Goal: Contribute content: Add original content to the website for others to see

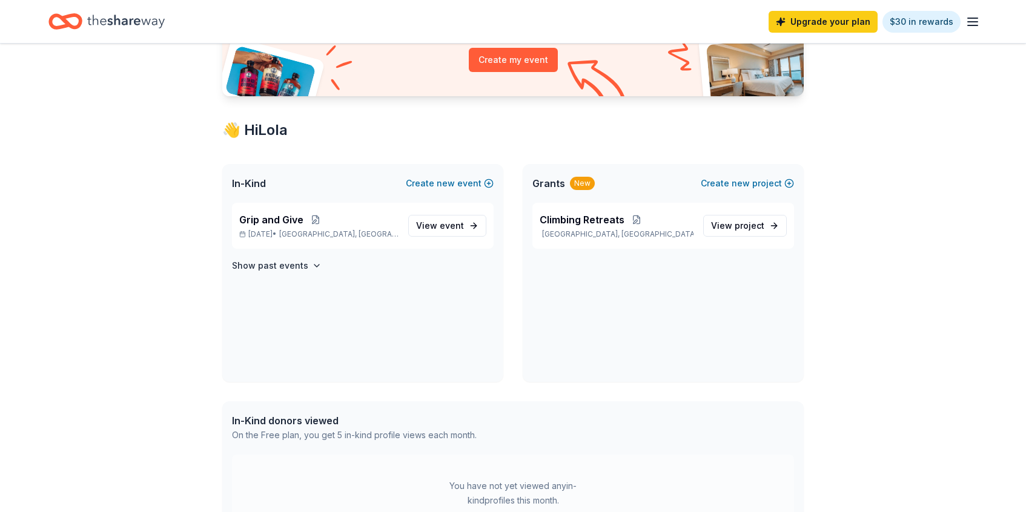
scroll to position [141, 0]
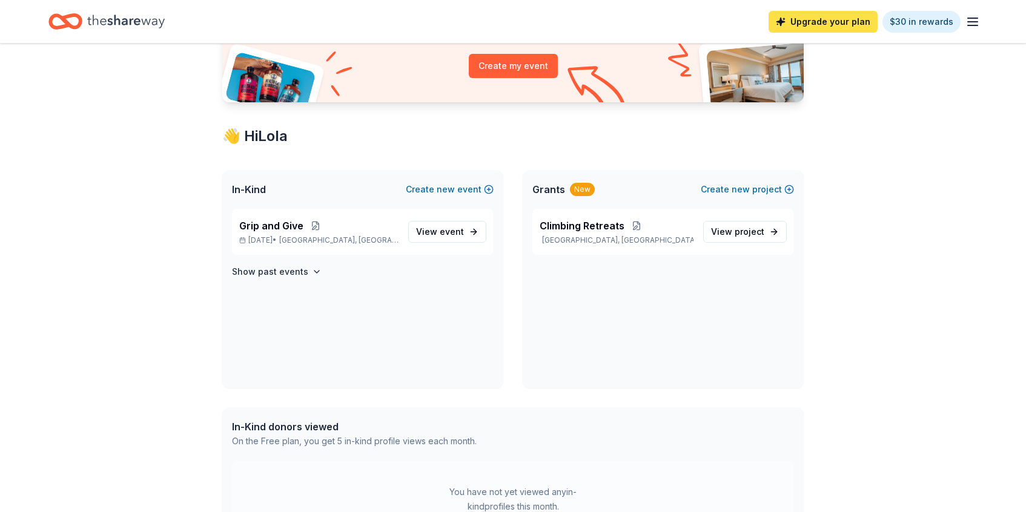
click at [835, 22] on link "Upgrade your plan" at bounding box center [823, 22] width 109 height 22
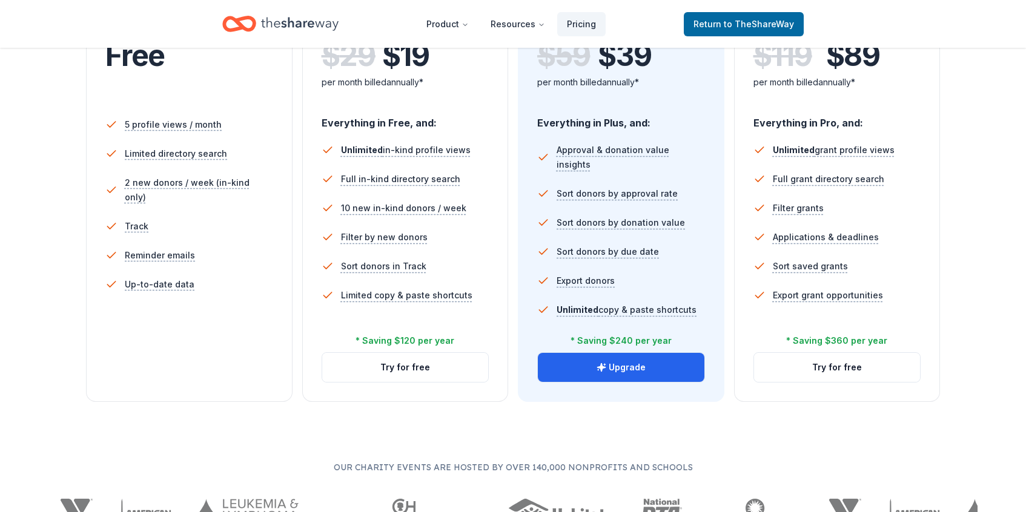
scroll to position [306, 0]
click at [408, 368] on button "Try for free" at bounding box center [405, 366] width 167 height 29
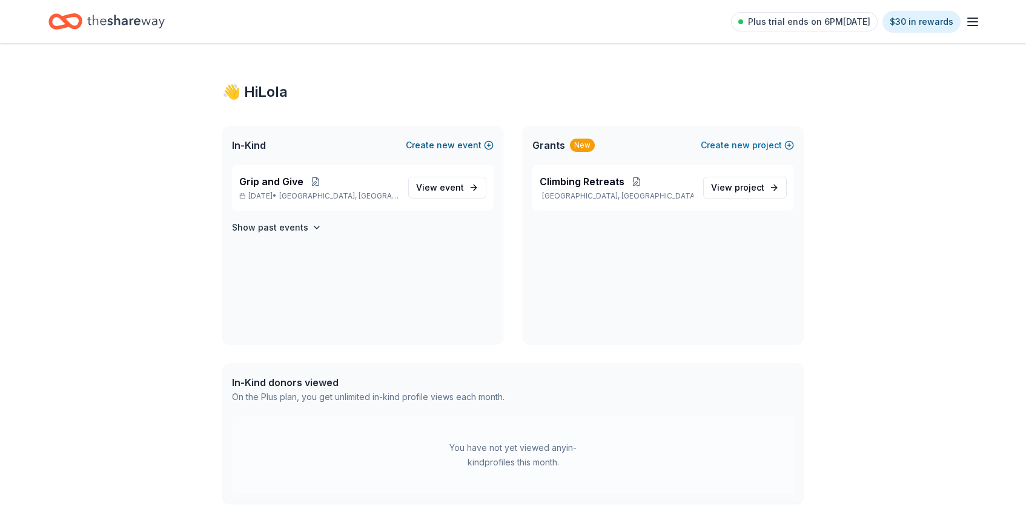
click at [455, 145] on span "new" at bounding box center [446, 145] width 18 height 15
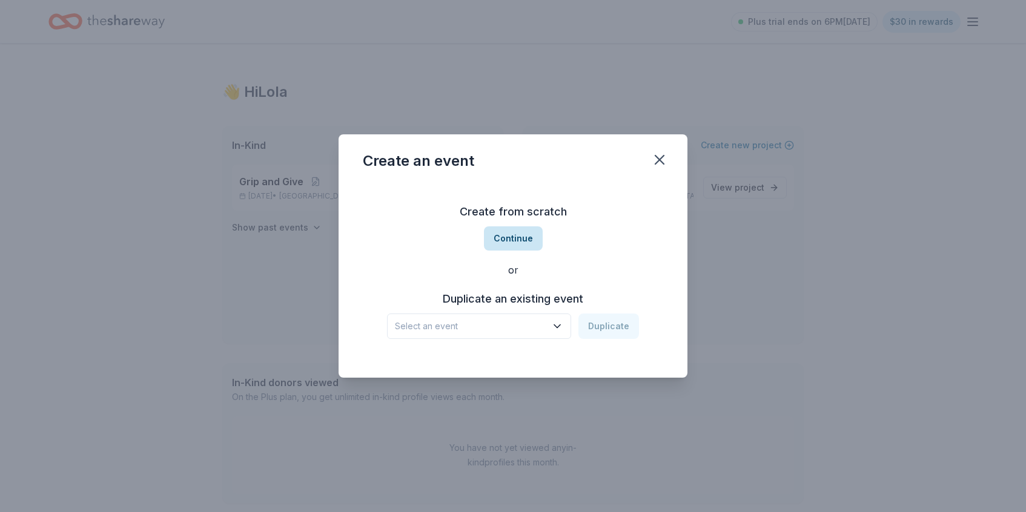
click at [515, 242] on button "Continue" at bounding box center [513, 239] width 59 height 24
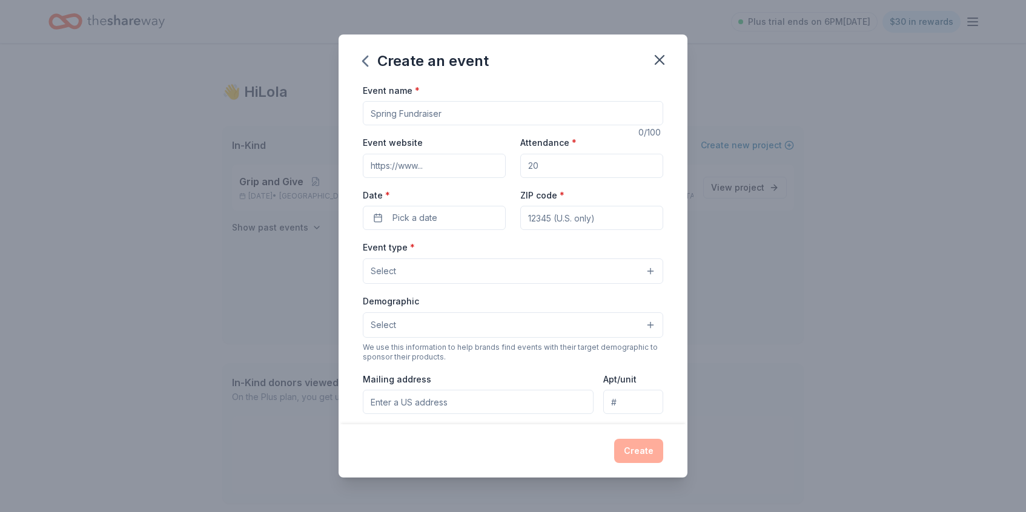
click at [436, 113] on input "Event name *" at bounding box center [513, 113] width 300 height 24
type input "Climb for a Cause"
click at [402, 162] on input "Event website" at bounding box center [434, 166] width 143 height 24
paste input "https://www.genuineclimbing.com/climbforacause"
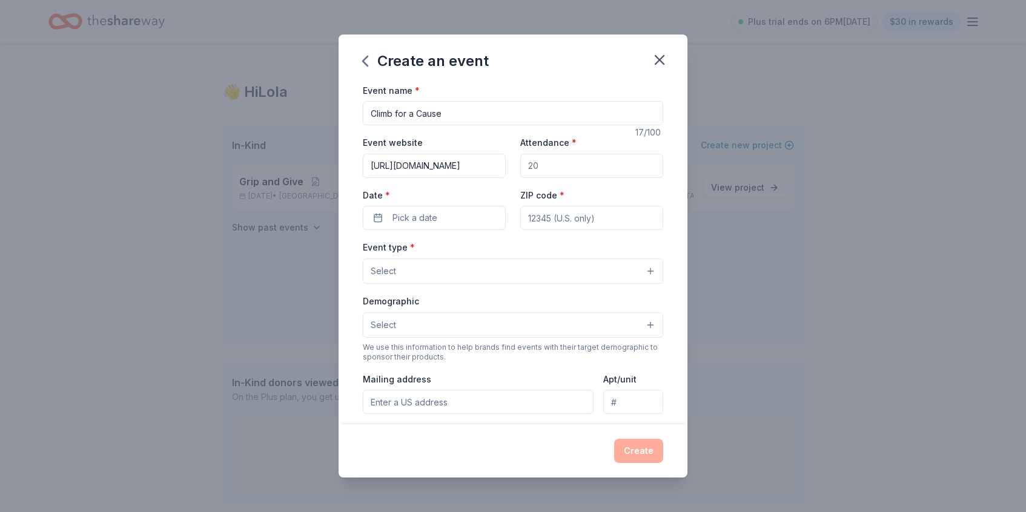
type input "https://www.genuineclimbing.com/climbforacause"
click at [544, 165] on input "Attendance *" at bounding box center [591, 166] width 143 height 24
type input "150"
click at [452, 211] on button "Pick a date" at bounding box center [434, 218] width 143 height 24
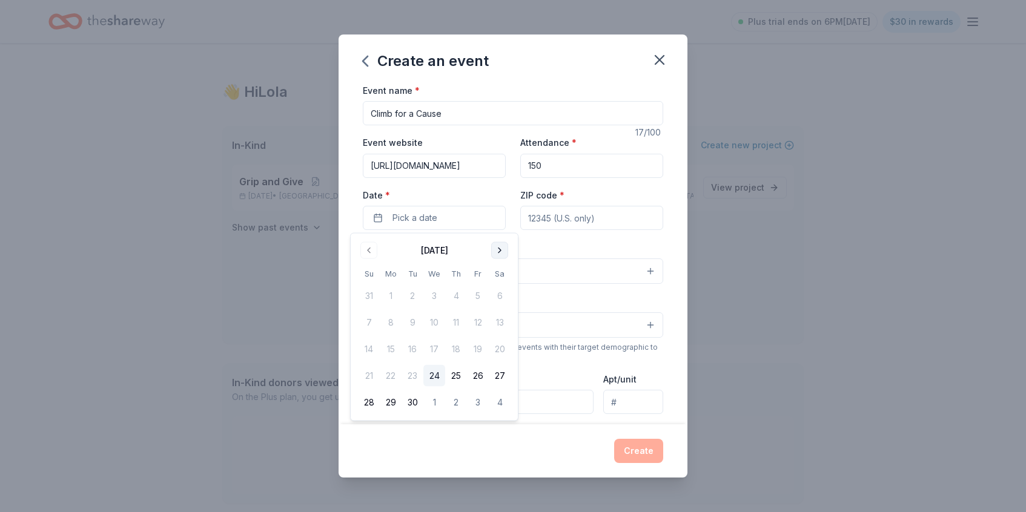
click at [500, 251] on button "Go to next month" at bounding box center [499, 250] width 17 height 17
click at [456, 378] on button "23" at bounding box center [456, 376] width 22 height 22
click at [580, 221] on input "ZIP code *" at bounding box center [591, 218] width 143 height 24
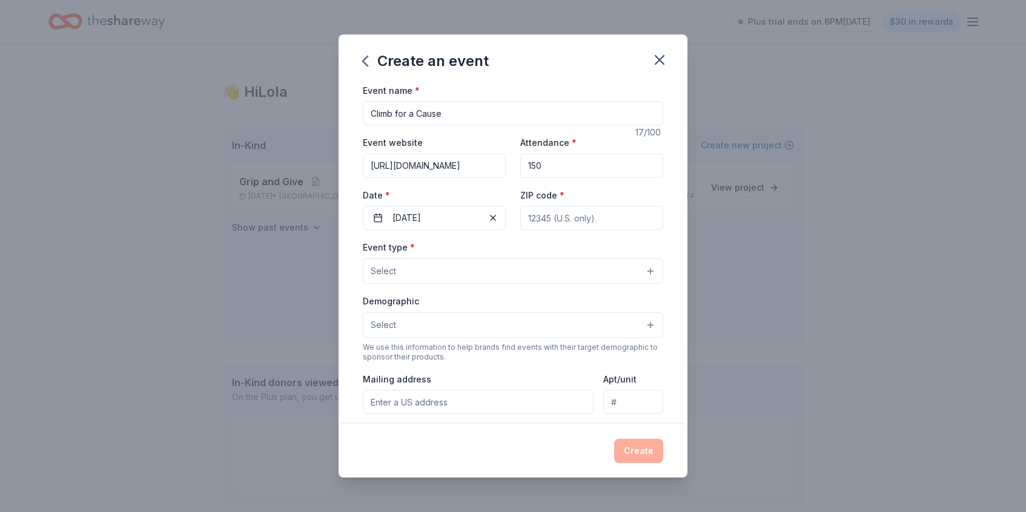
paste input "07601"
type input "07601"
click at [495, 274] on button "Select" at bounding box center [513, 271] width 300 height 25
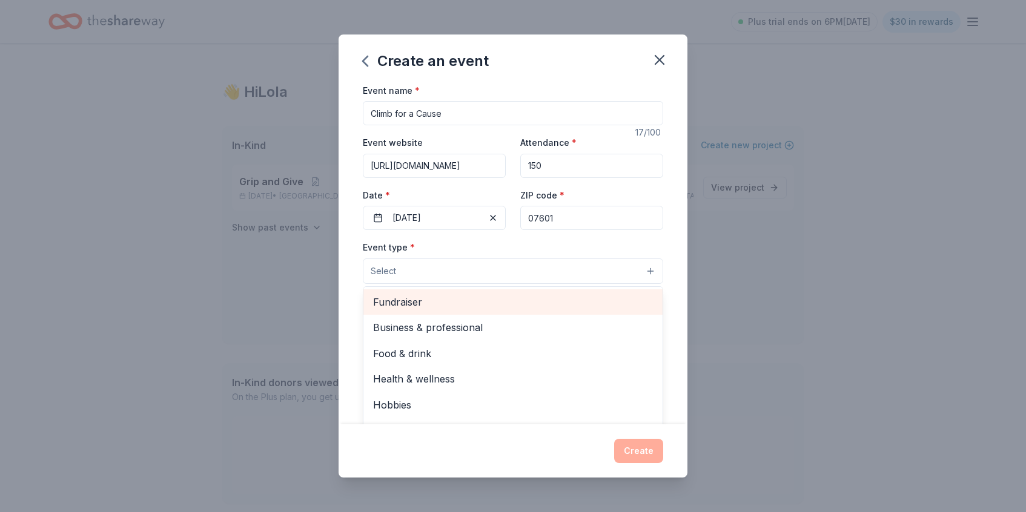
click at [453, 307] on span "Fundraiser" at bounding box center [513, 302] width 280 height 16
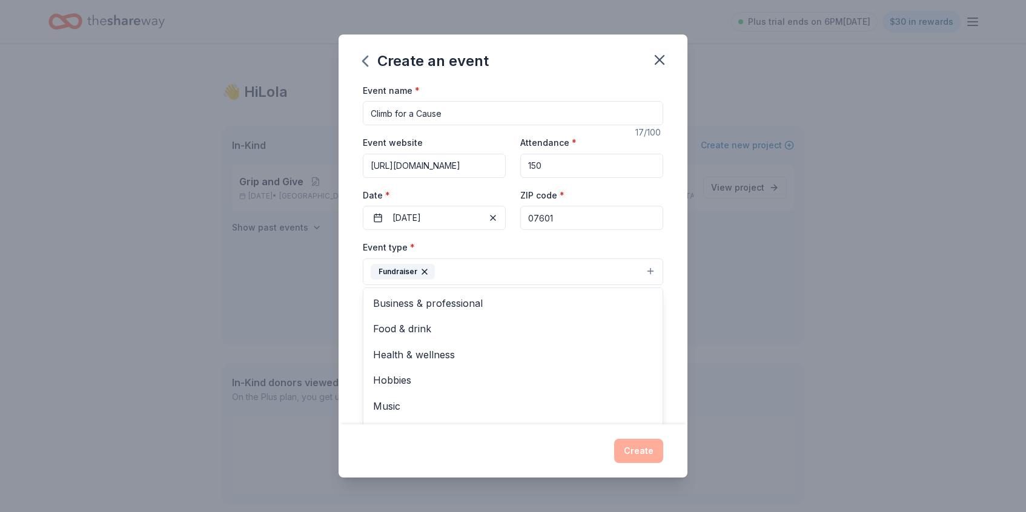
click at [588, 248] on div "Event type * Fundraiser Business & professional Food & drink Health & wellness …" at bounding box center [513, 262] width 300 height 45
click at [452, 330] on button "Select" at bounding box center [513, 326] width 300 height 25
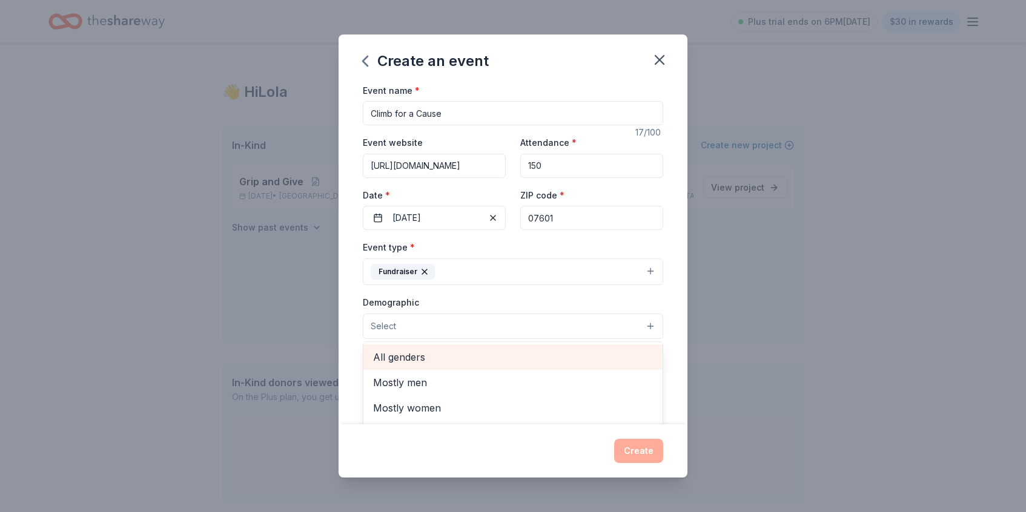
click at [433, 363] on span "All genders" at bounding box center [513, 357] width 280 height 16
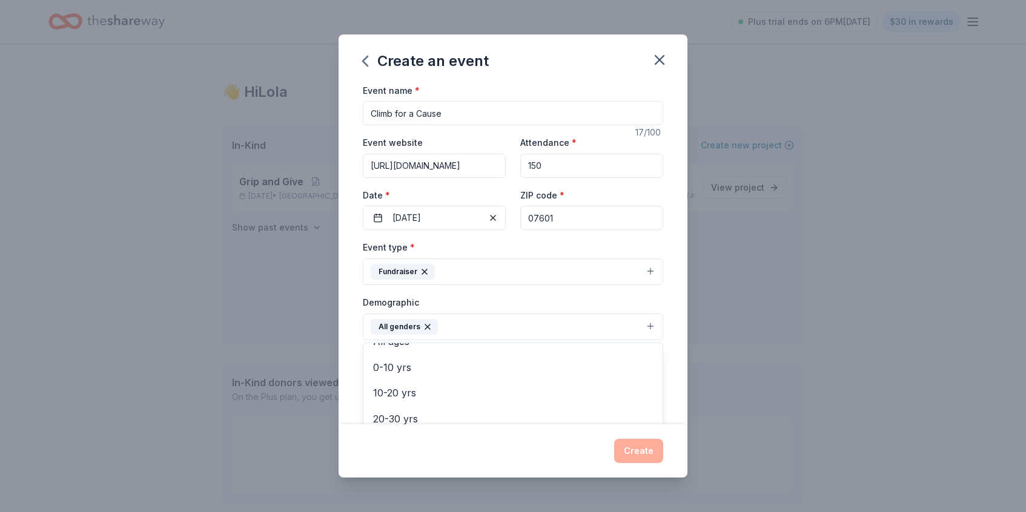
scroll to position [112, 0]
click at [347, 363] on div "Event name * Climb for a Cause 17 /100 Event website https://www.genuineclimbin…" at bounding box center [513, 254] width 349 height 342
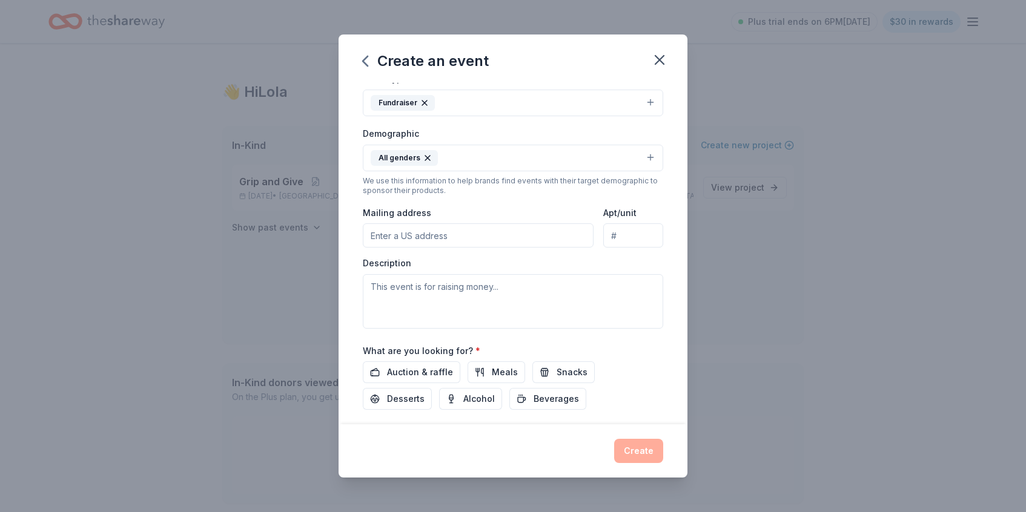
scroll to position [170, 0]
click at [432, 237] on input "Mailing address" at bounding box center [478, 235] width 231 height 24
type input "77 River Street, Hackensack, NJ, 07601"
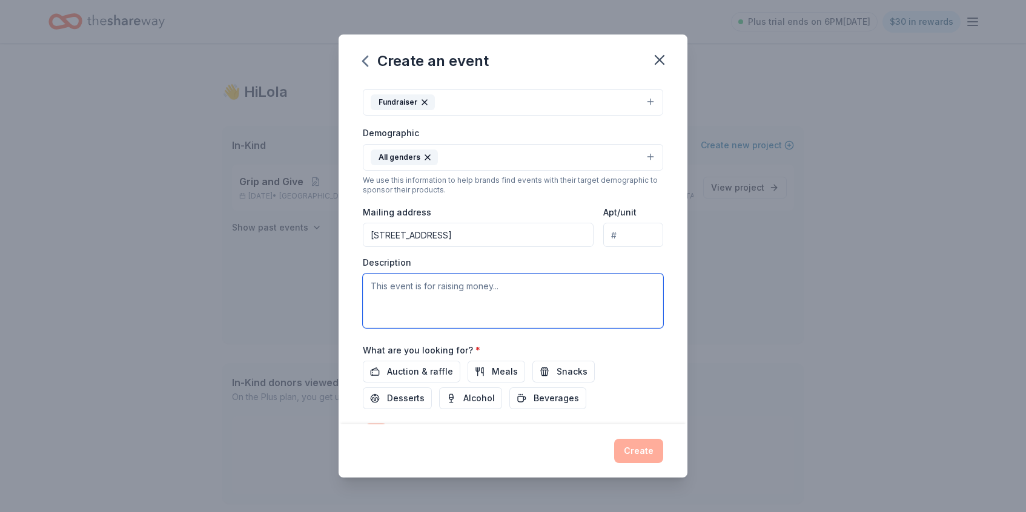
click at [473, 285] on textarea at bounding box center [513, 301] width 300 height 55
paste textarea "Genuine Climbing is partnering with GOAT Climbing Gym in Hackensack, NJ to host…"
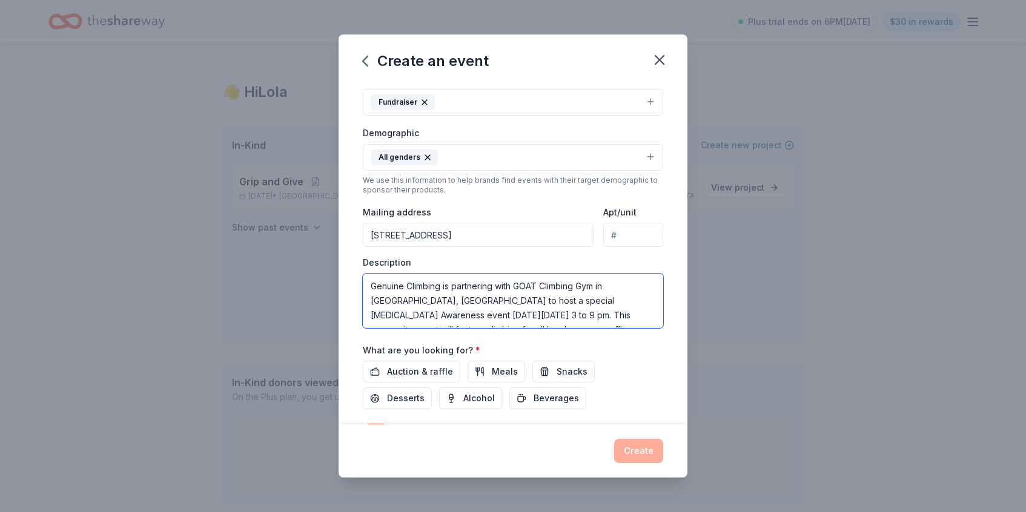
scroll to position [138, 0]
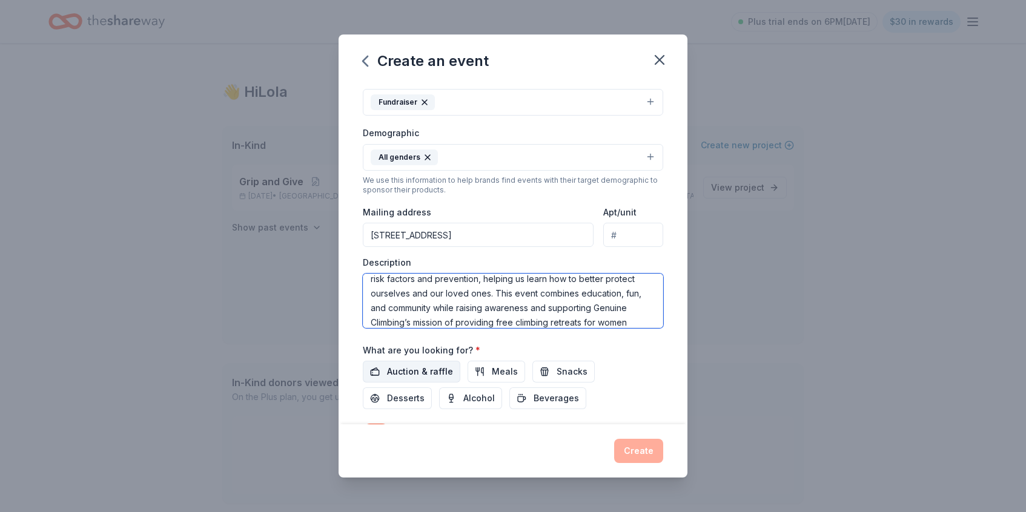
type textarea "Genuine Climbing is partnering with GOAT Climbing Gym in Hackensack, NJ to host…"
click at [429, 376] on span "Auction & raffle" at bounding box center [420, 372] width 66 height 15
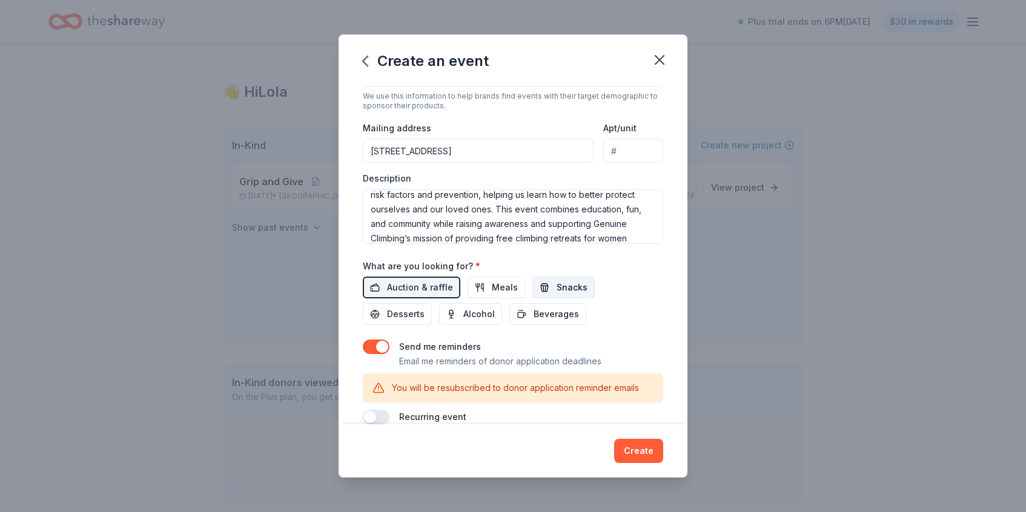
scroll to position [273, 0]
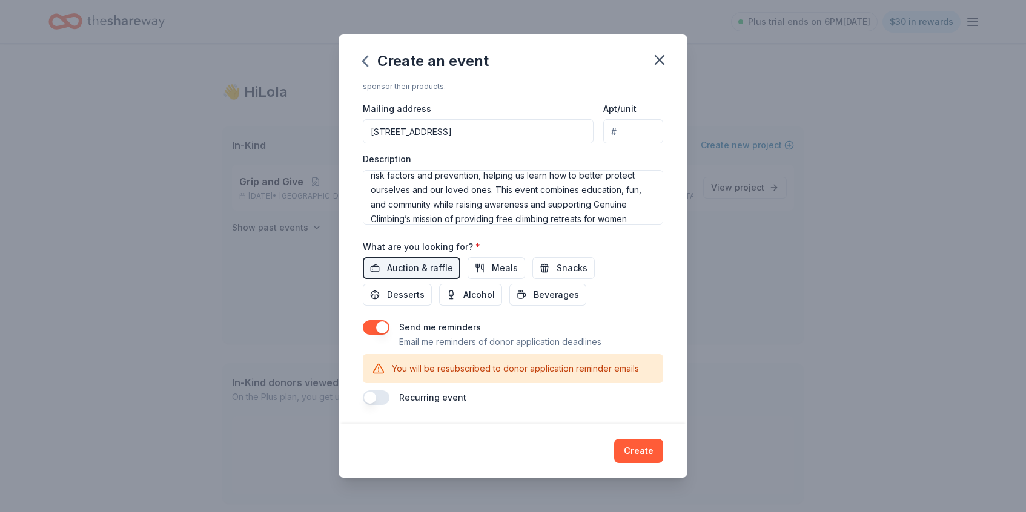
click at [370, 328] on button "button" at bounding box center [376, 327] width 27 height 15
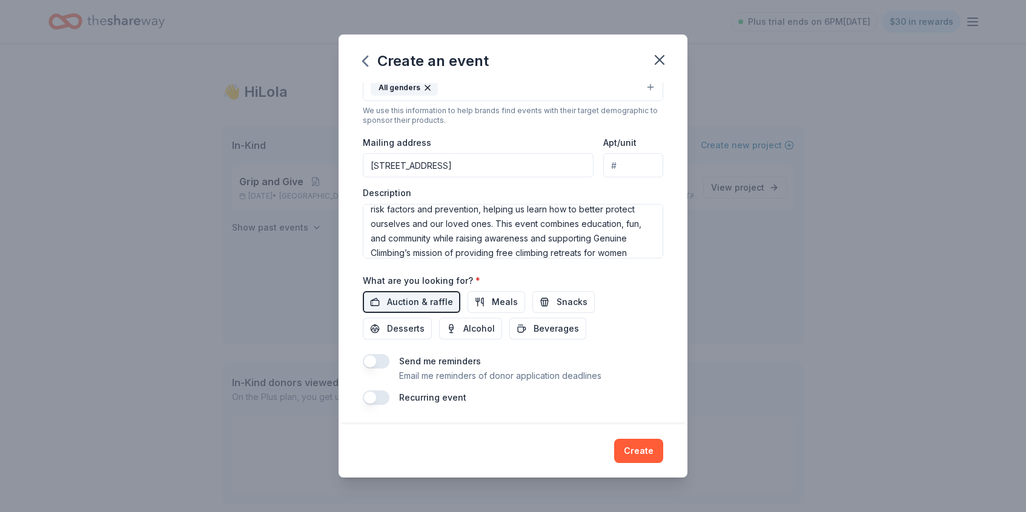
scroll to position [239, 0]
click at [635, 452] on button "Create" at bounding box center [638, 451] width 49 height 24
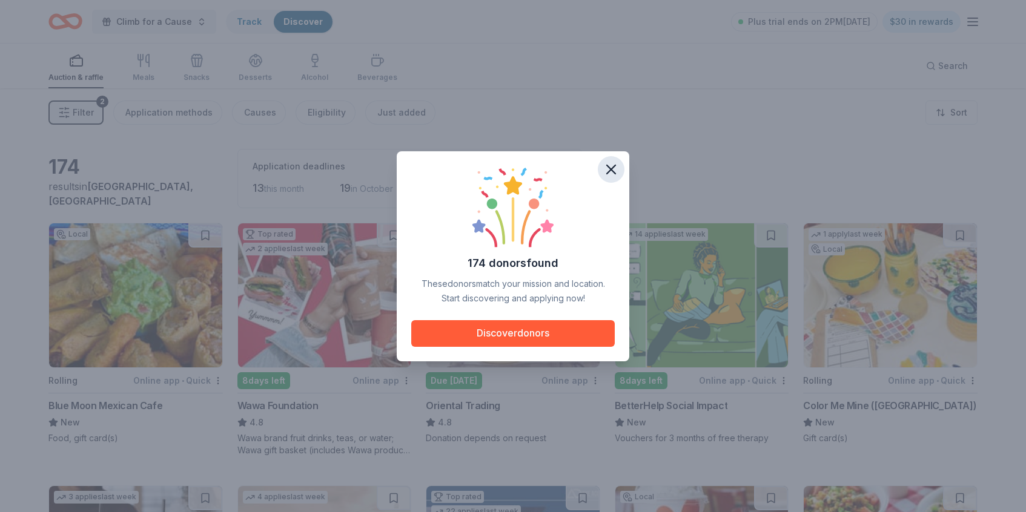
click at [609, 170] on icon "button" at bounding box center [611, 169] width 17 height 17
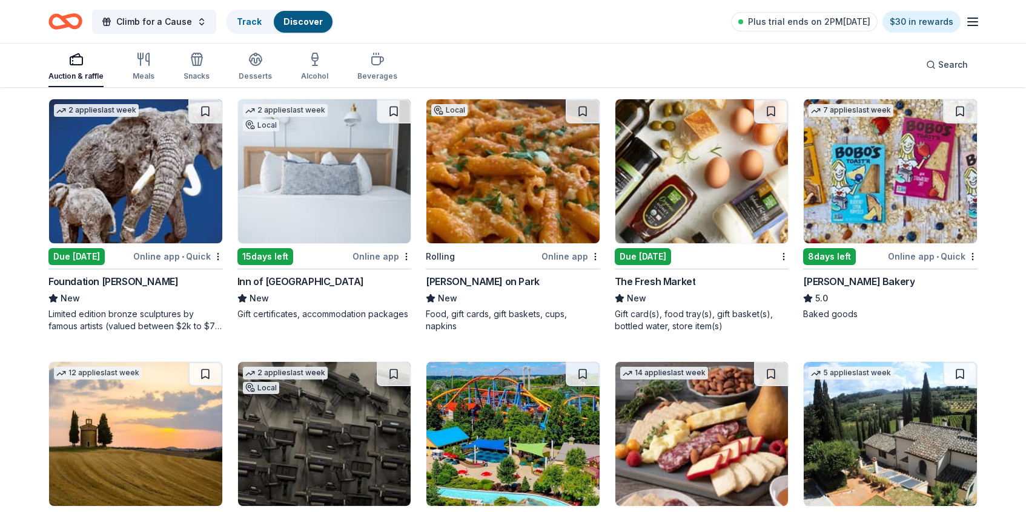
scroll to position [649, 0]
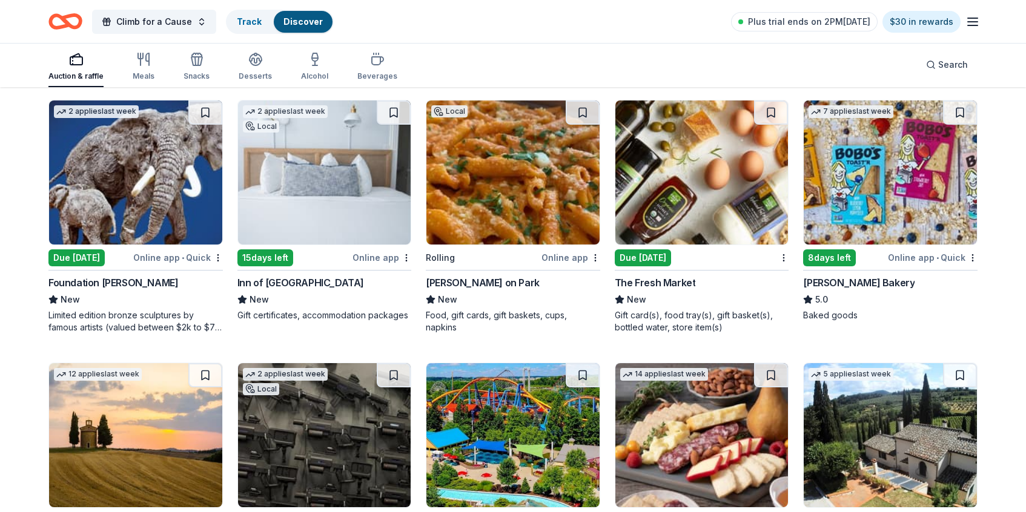
click at [335, 191] on img at bounding box center [324, 173] width 173 height 144
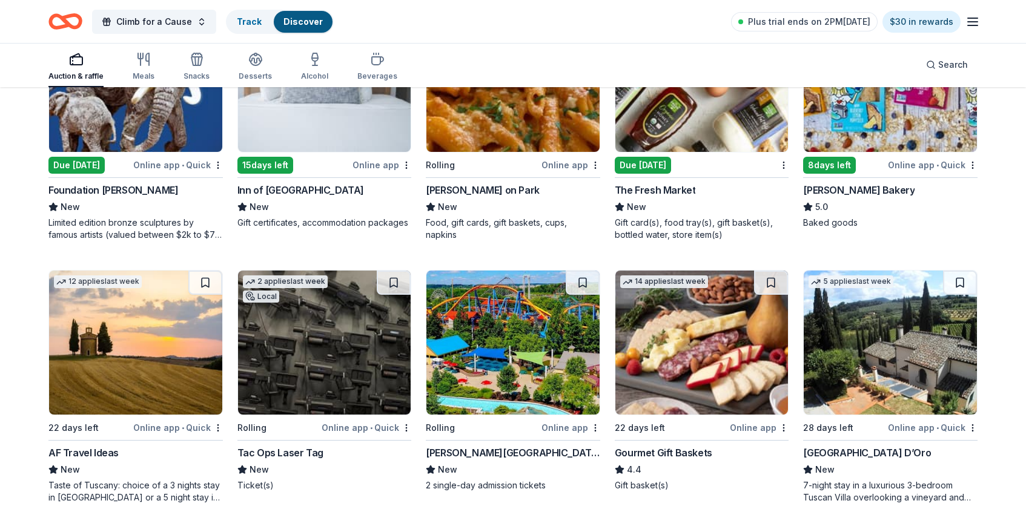
scroll to position [744, 0]
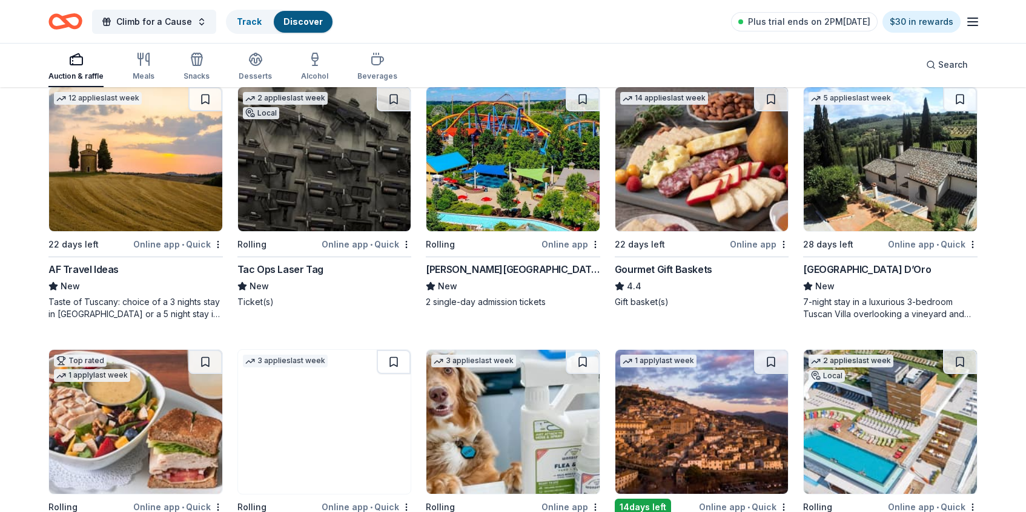
scroll to position [945, 0]
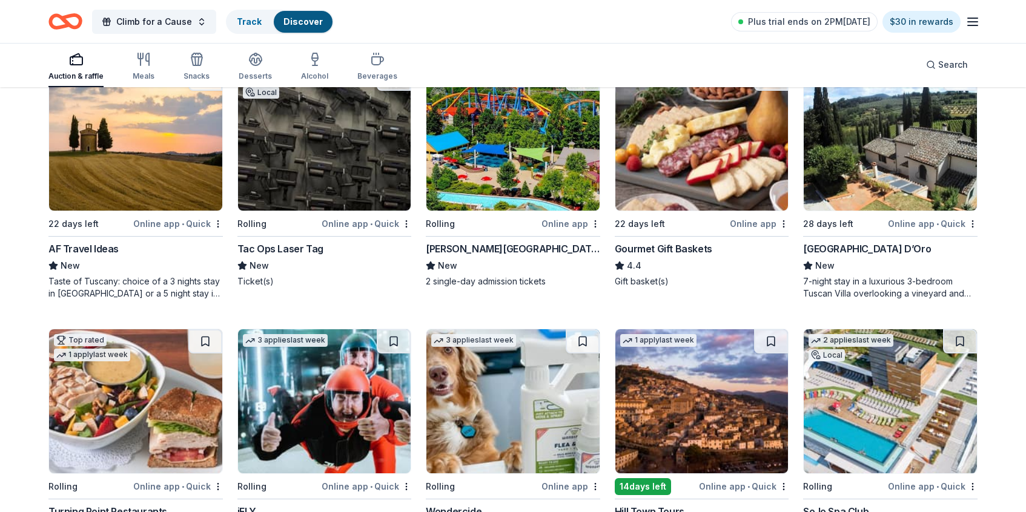
click at [709, 157] on img at bounding box center [701, 139] width 173 height 144
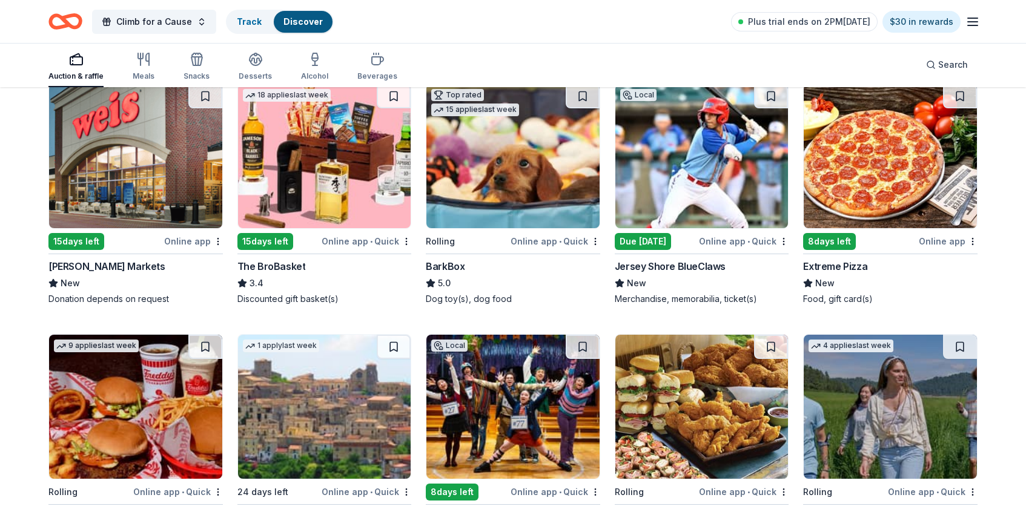
scroll to position [1438, 0]
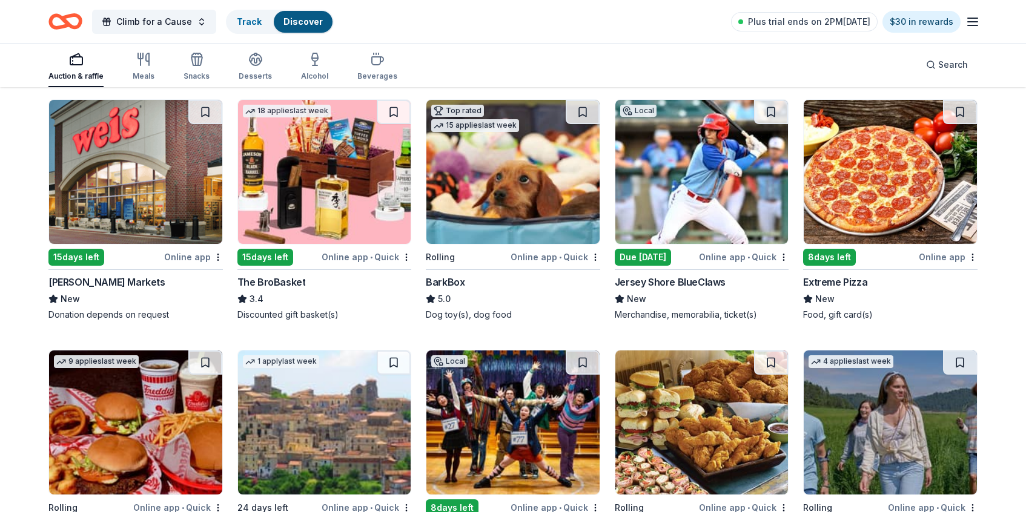
click at [870, 202] on img at bounding box center [890, 172] width 173 height 144
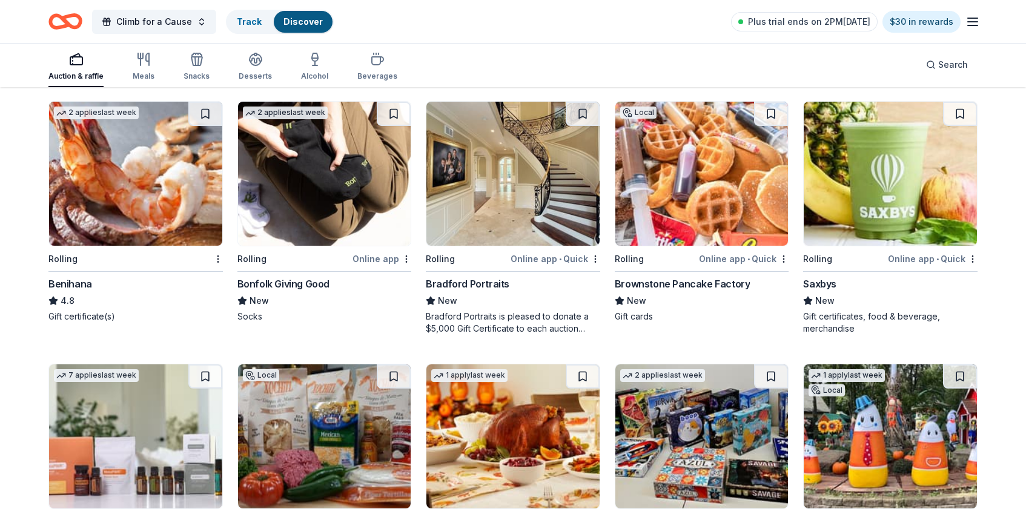
scroll to position [2409, 0]
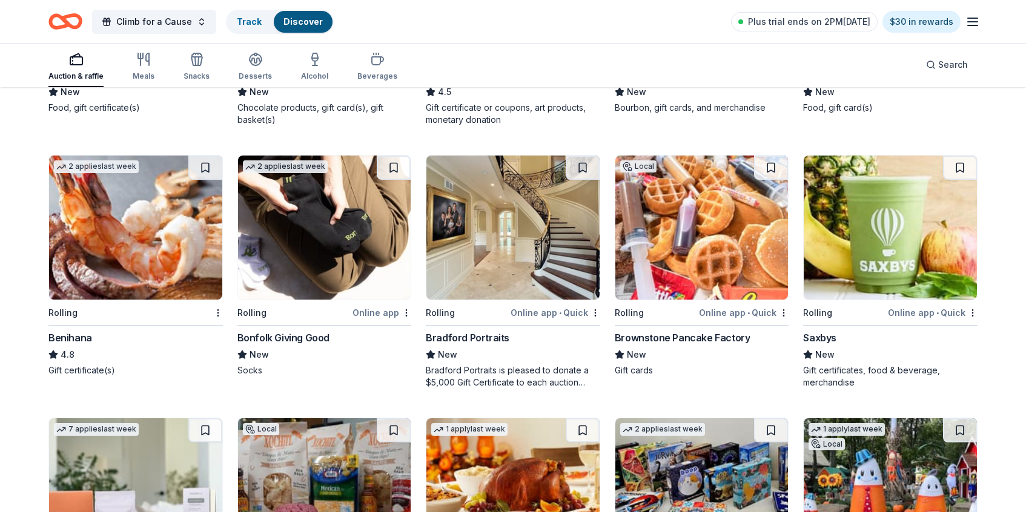
click at [718, 235] on img at bounding box center [701, 228] width 173 height 144
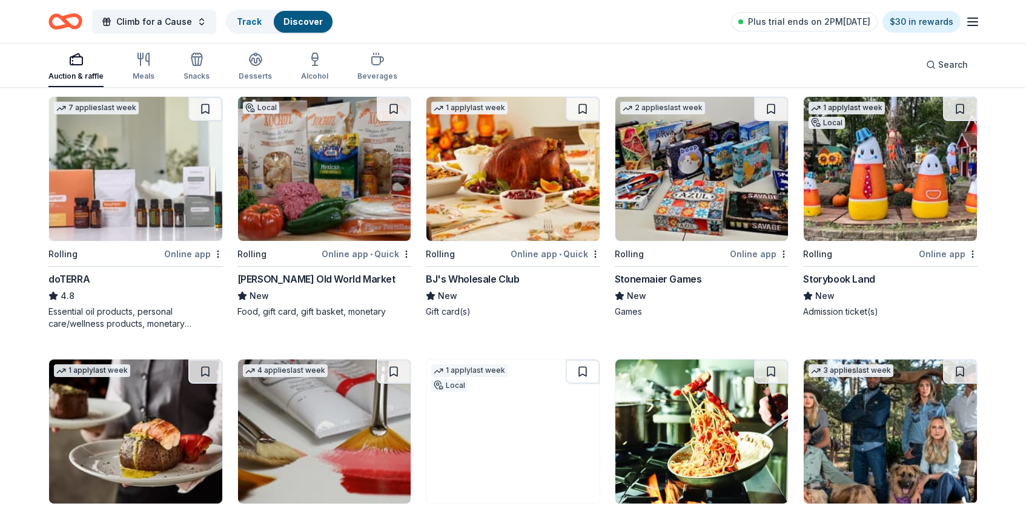
scroll to position [2745, 0]
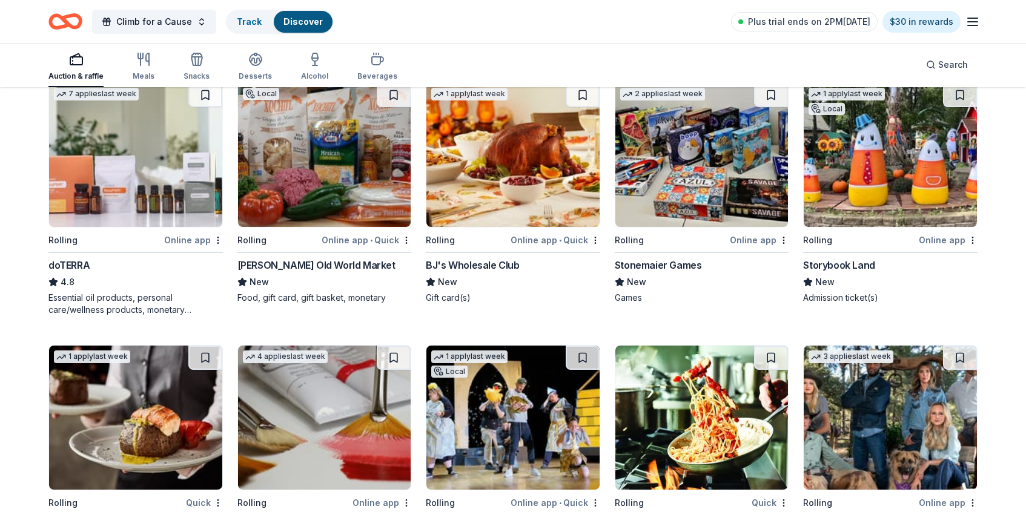
click at [668, 202] on img at bounding box center [701, 155] width 173 height 144
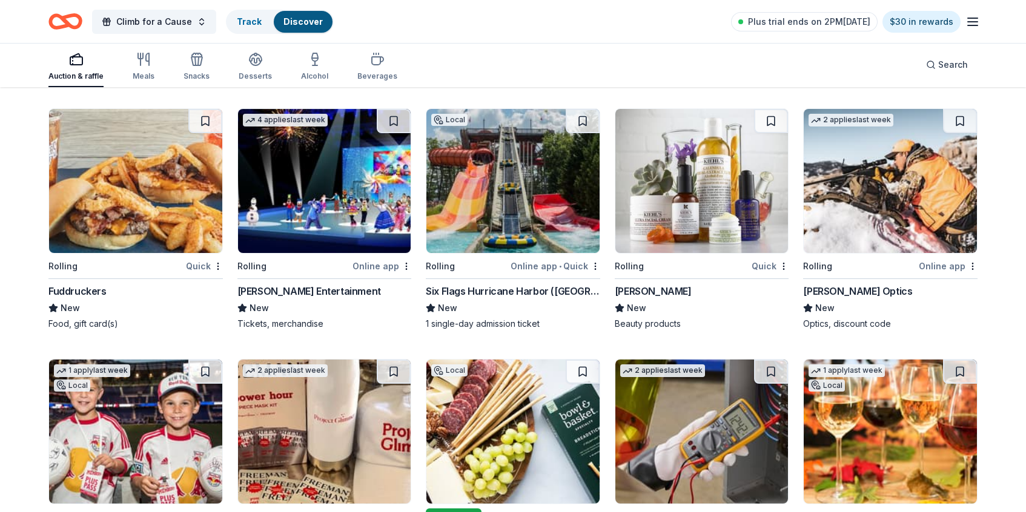
scroll to position [4532, 0]
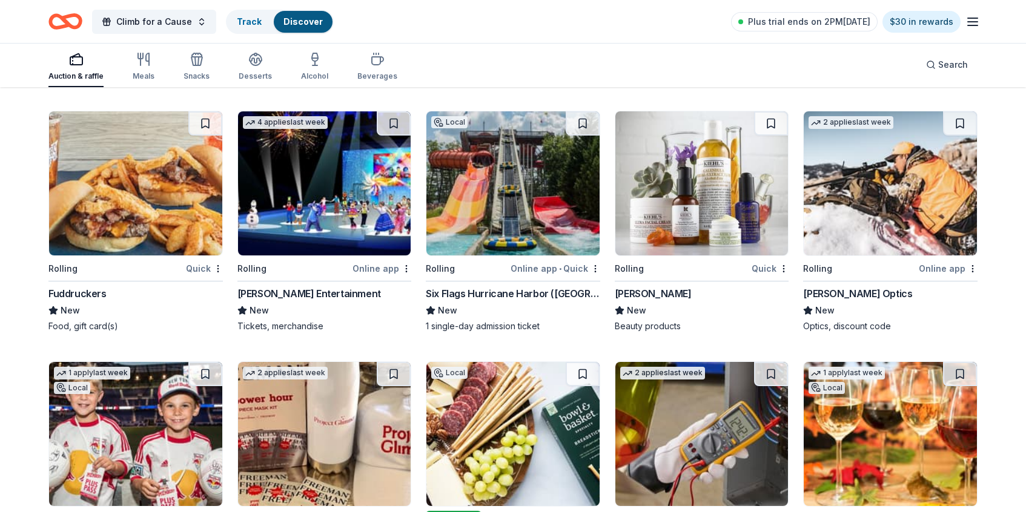
click at [669, 177] on img at bounding box center [701, 183] width 173 height 144
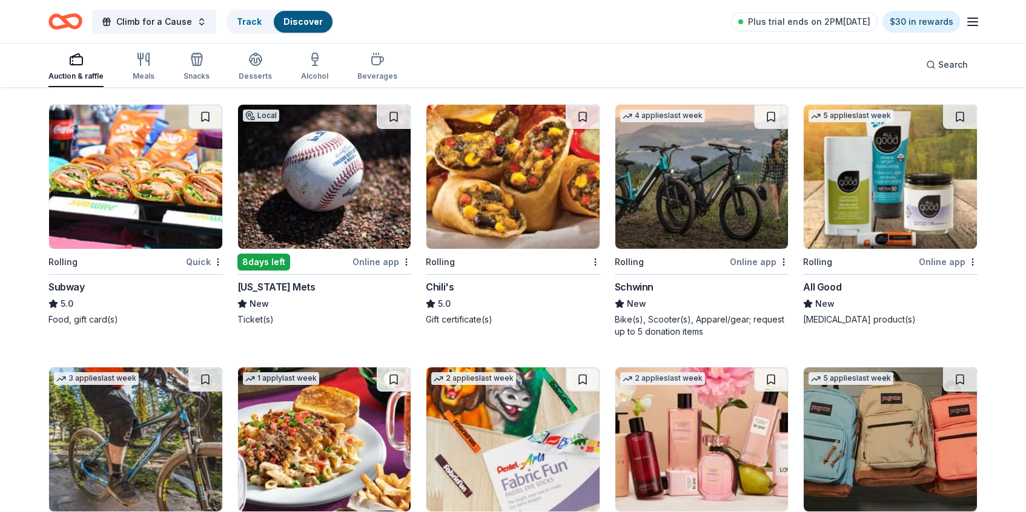
scroll to position [6026, 0]
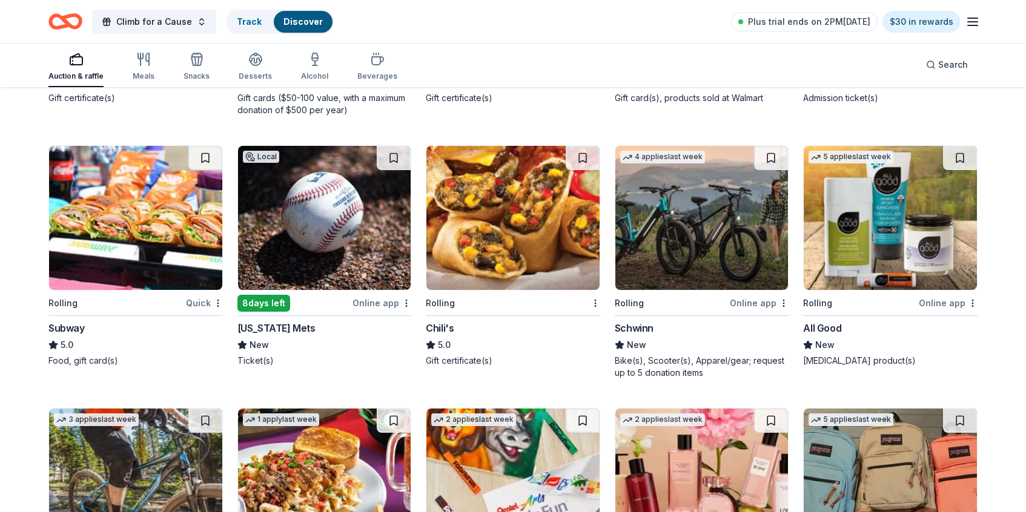
click at [517, 240] on img at bounding box center [512, 218] width 173 height 144
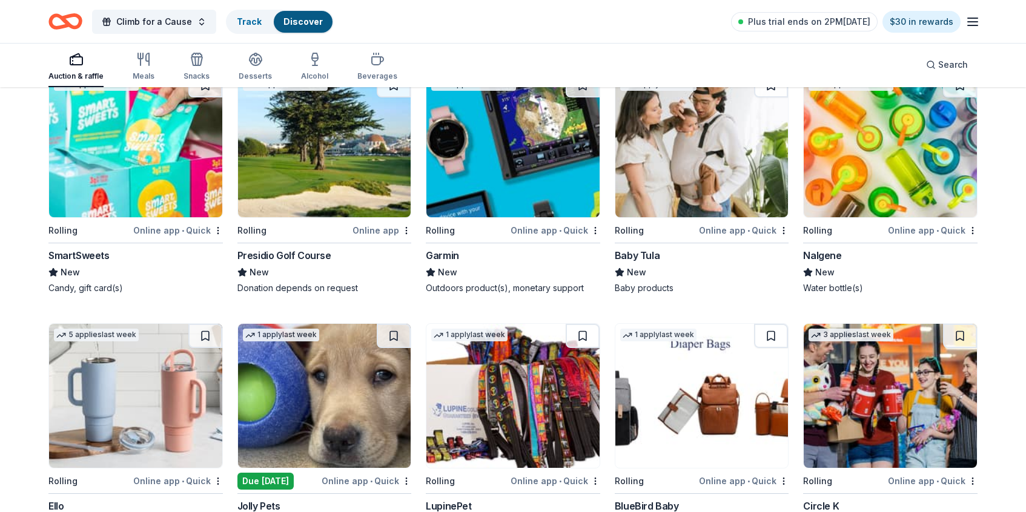
scroll to position [7412, 0]
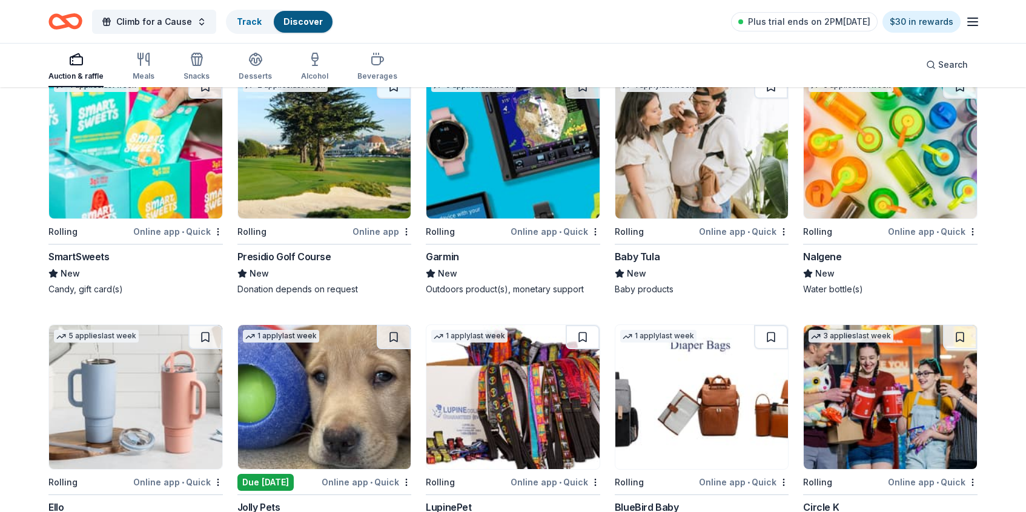
click at [870, 176] on img at bounding box center [890, 146] width 173 height 144
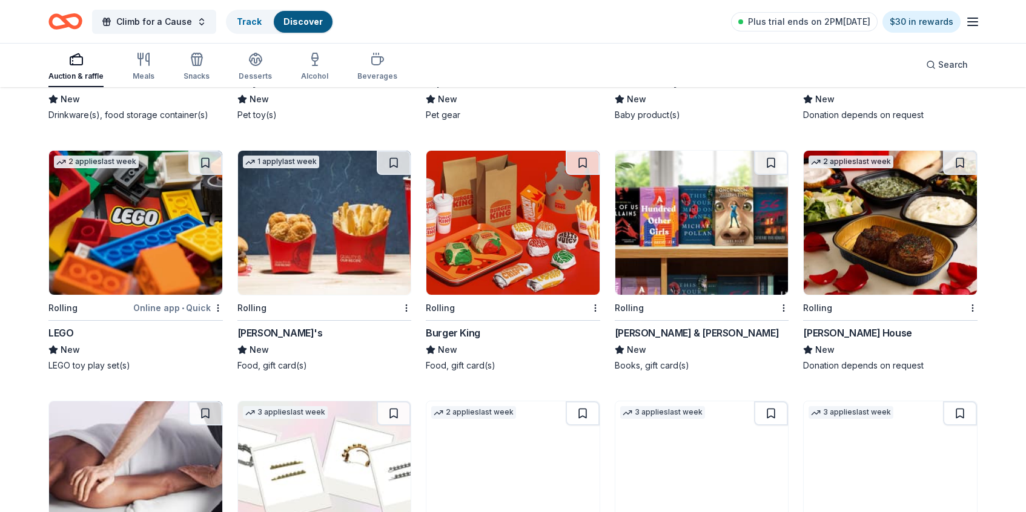
scroll to position [7839, 0]
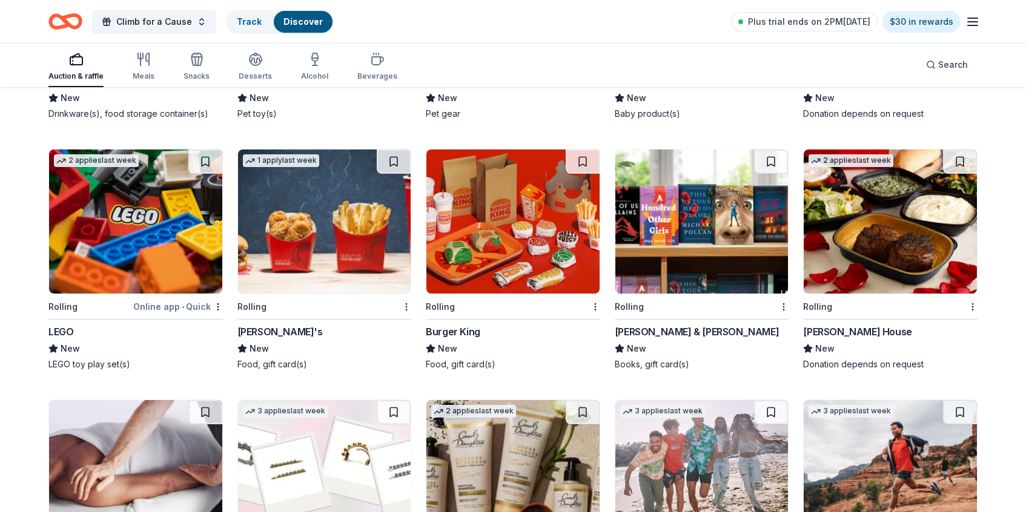
click at [146, 231] on img at bounding box center [135, 222] width 173 height 144
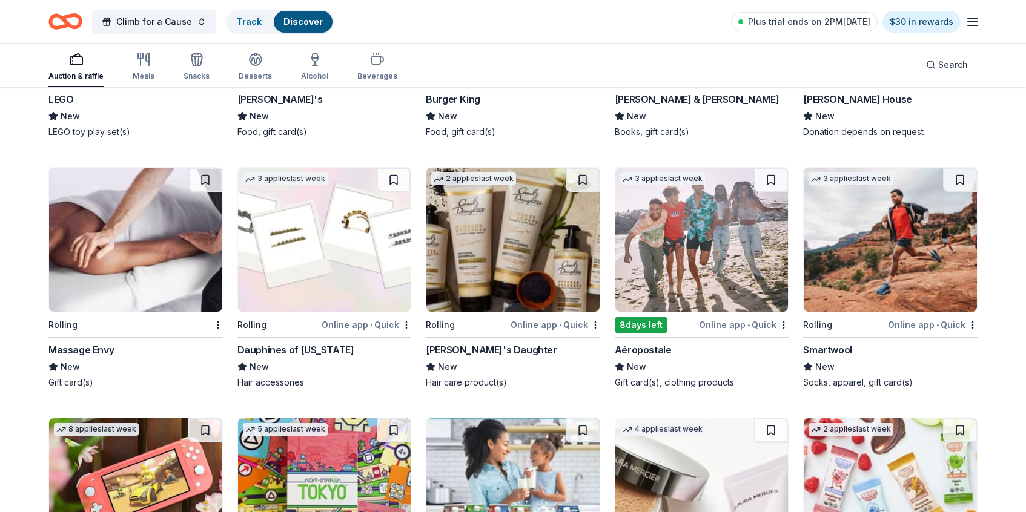
scroll to position [8072, 0]
click at [143, 236] on img at bounding box center [135, 239] width 173 height 144
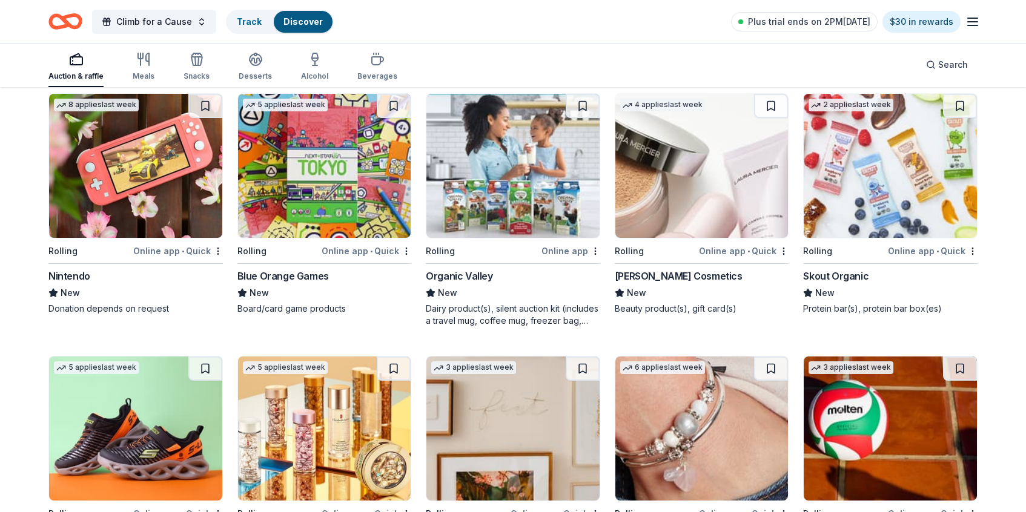
scroll to position [8397, 0]
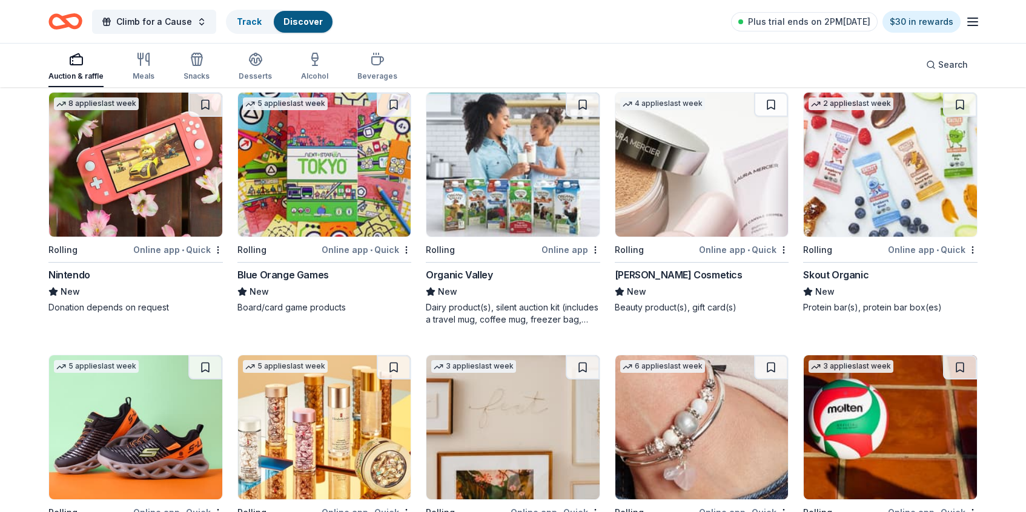
click at [884, 168] on img at bounding box center [890, 165] width 173 height 144
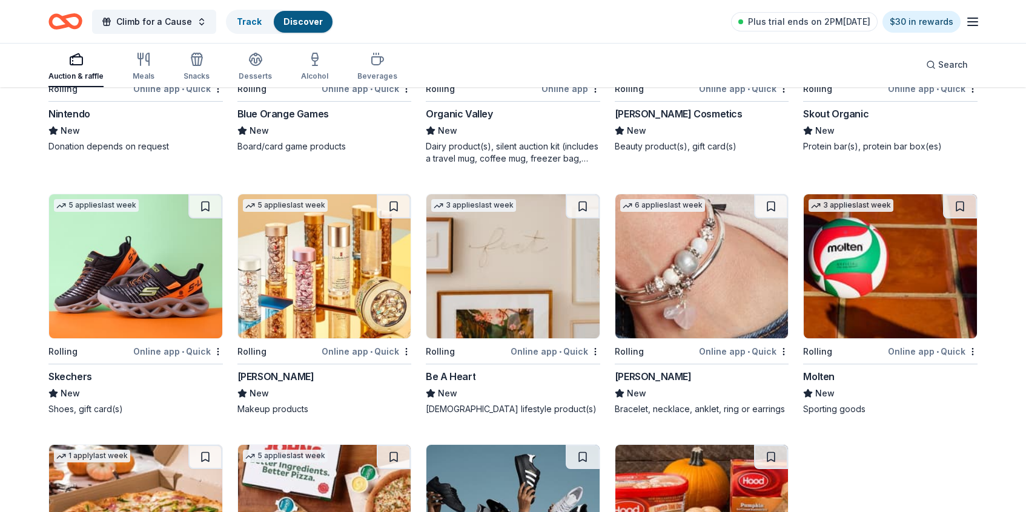
click at [299, 280] on img at bounding box center [324, 266] width 173 height 144
click at [844, 250] on img at bounding box center [890, 266] width 173 height 144
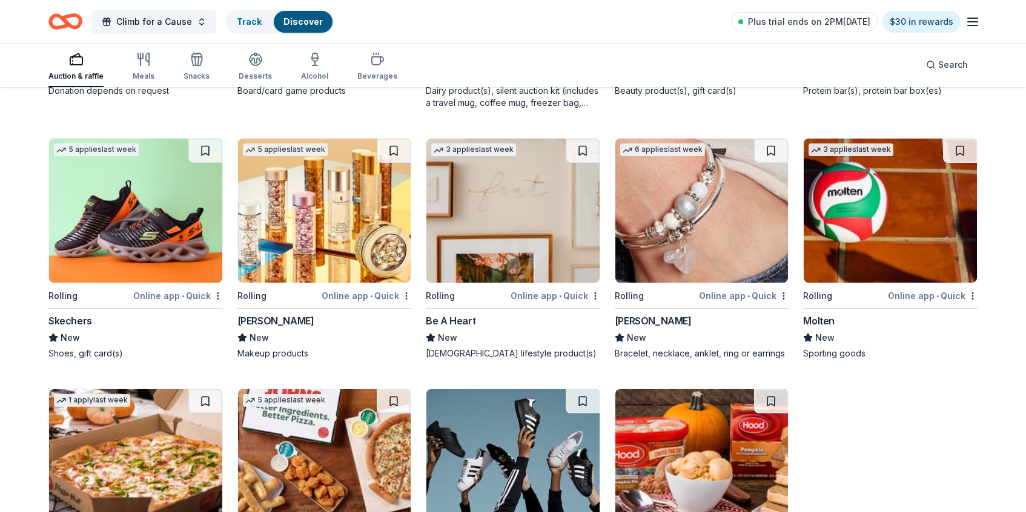
scroll to position [8614, 0]
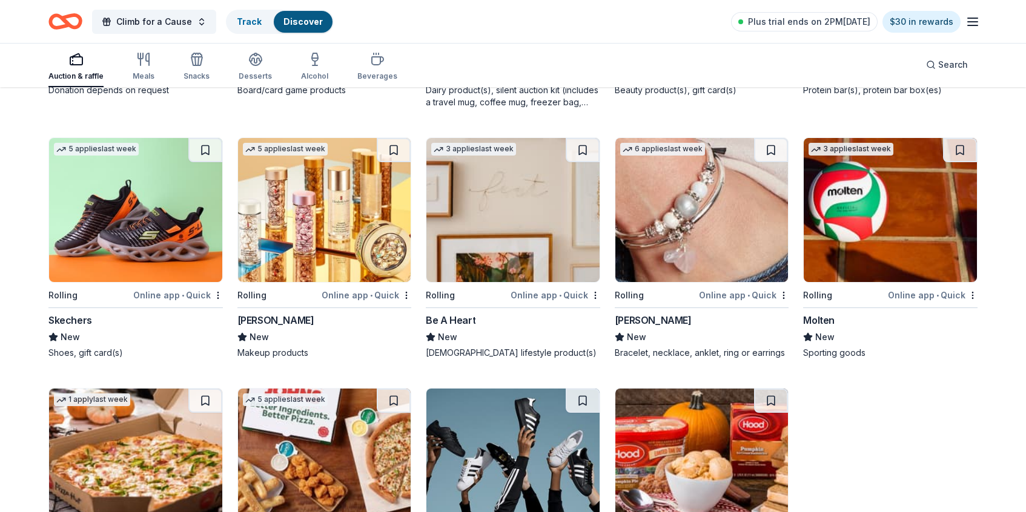
click at [131, 211] on img at bounding box center [135, 210] width 173 height 144
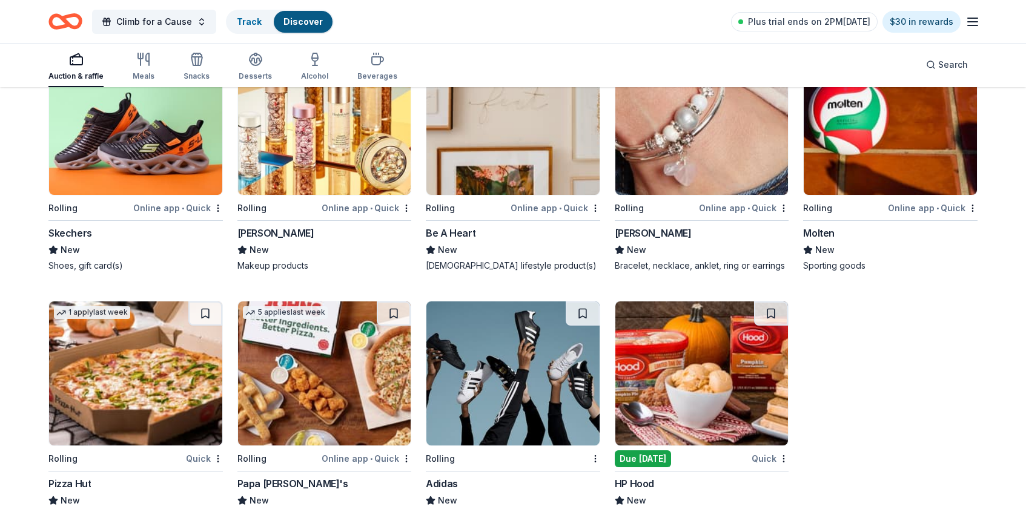
scroll to position [8736, 0]
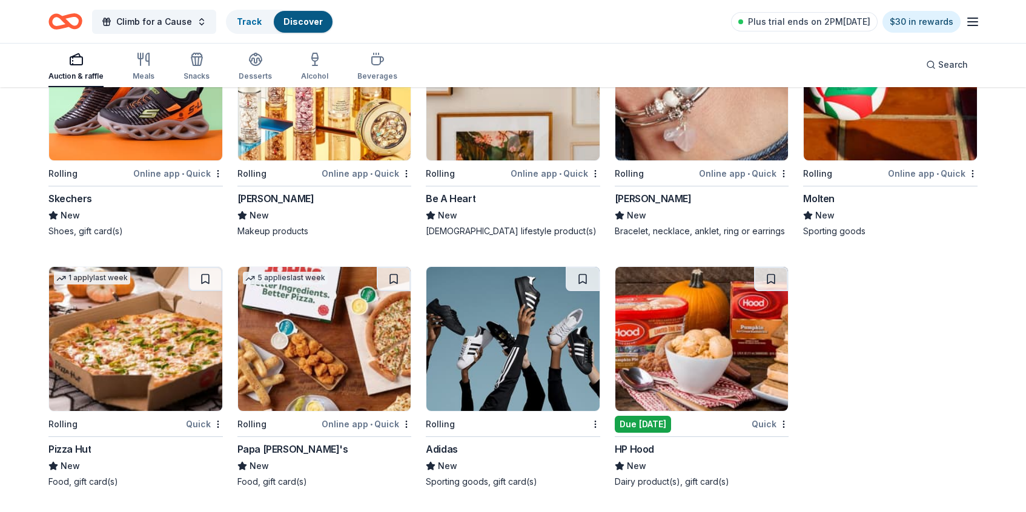
click at [500, 305] on img at bounding box center [512, 339] width 173 height 144
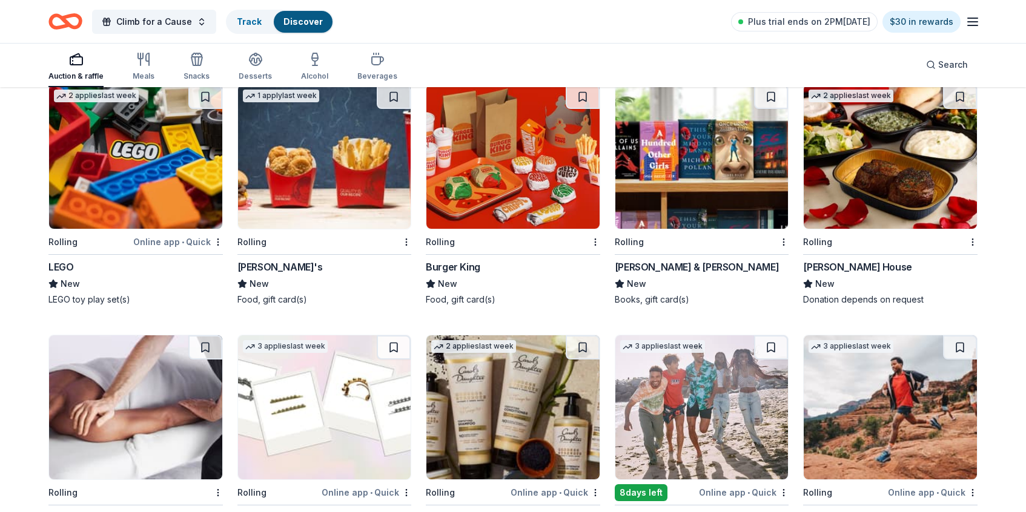
scroll to position [7934, 0]
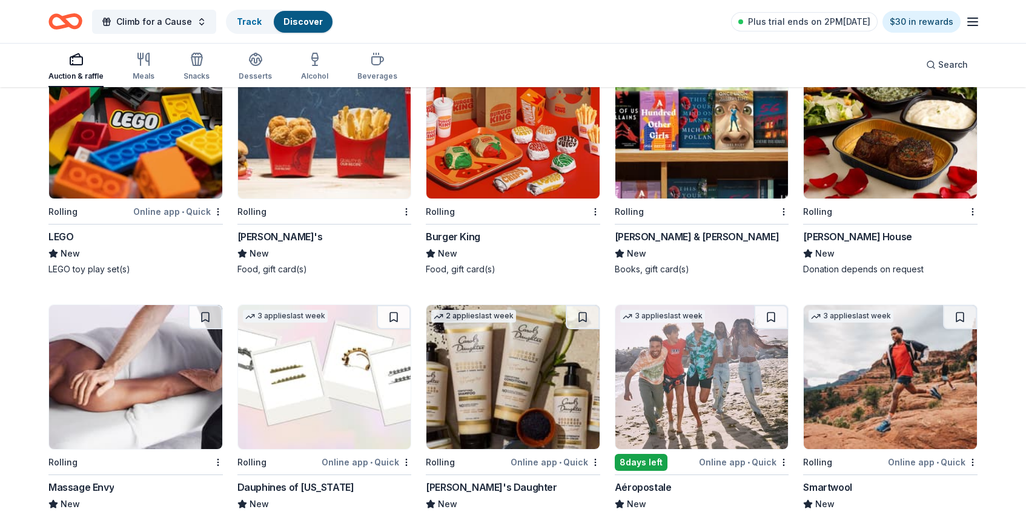
click at [701, 171] on img at bounding box center [701, 127] width 173 height 144
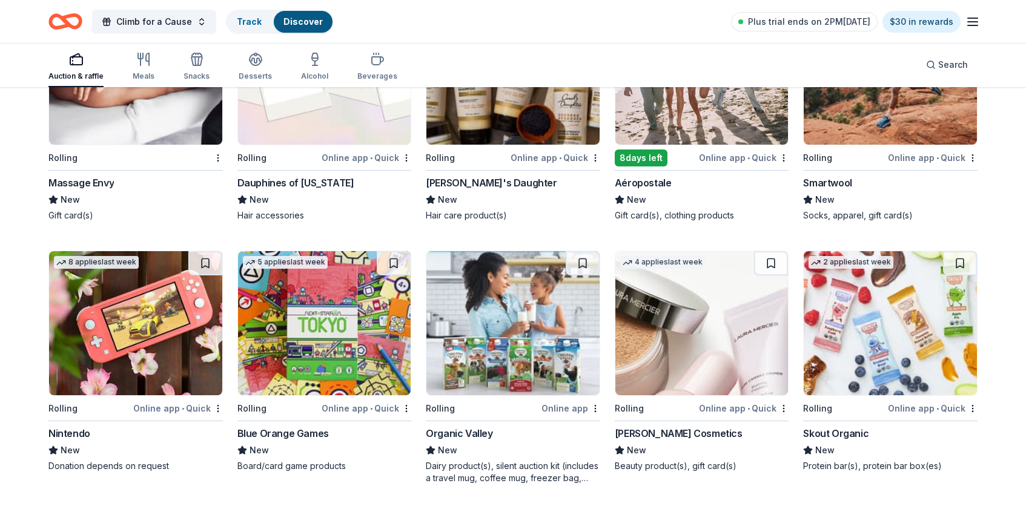
scroll to position [8245, 0]
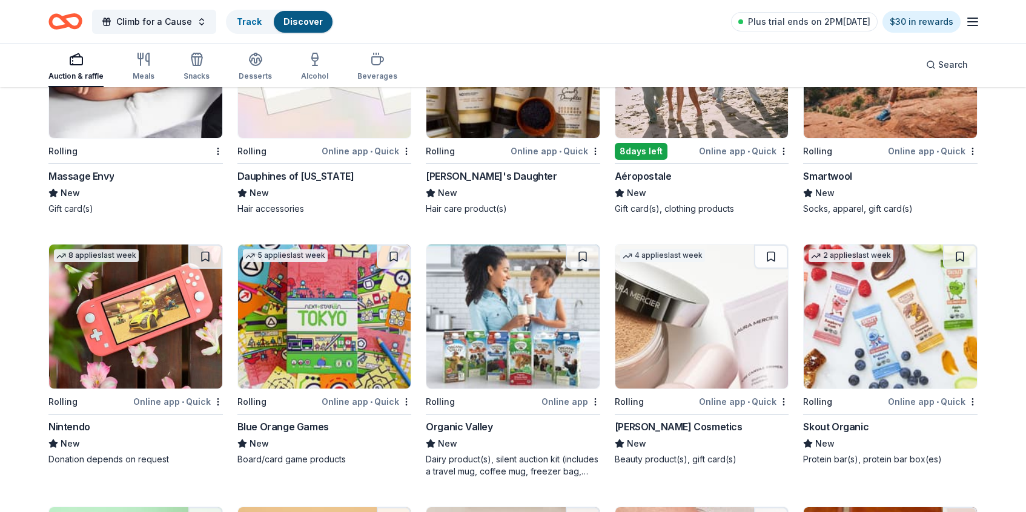
click at [854, 115] on img at bounding box center [890, 66] width 173 height 144
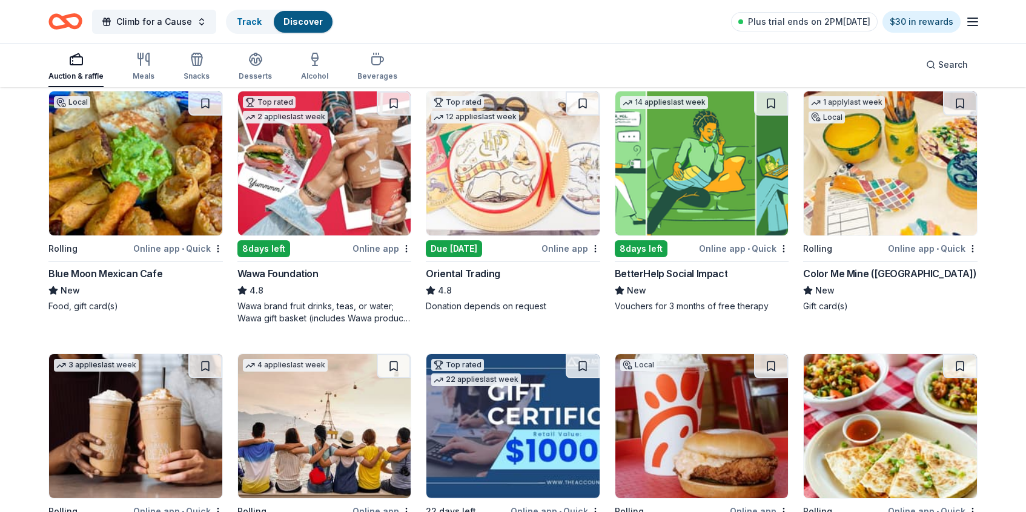
scroll to position [133, 0]
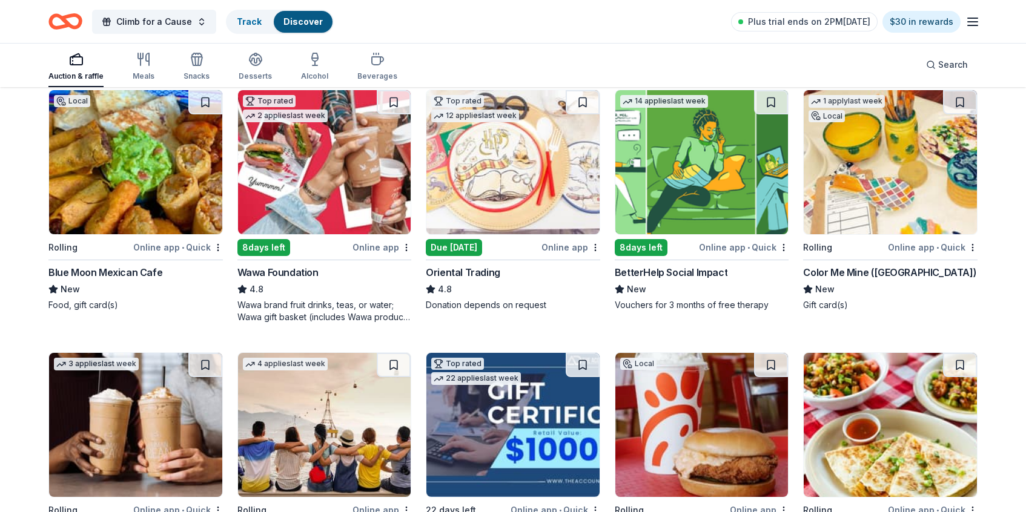
click at [151, 191] on img at bounding box center [135, 162] width 173 height 144
